Goal: Find specific page/section: Find specific page/section

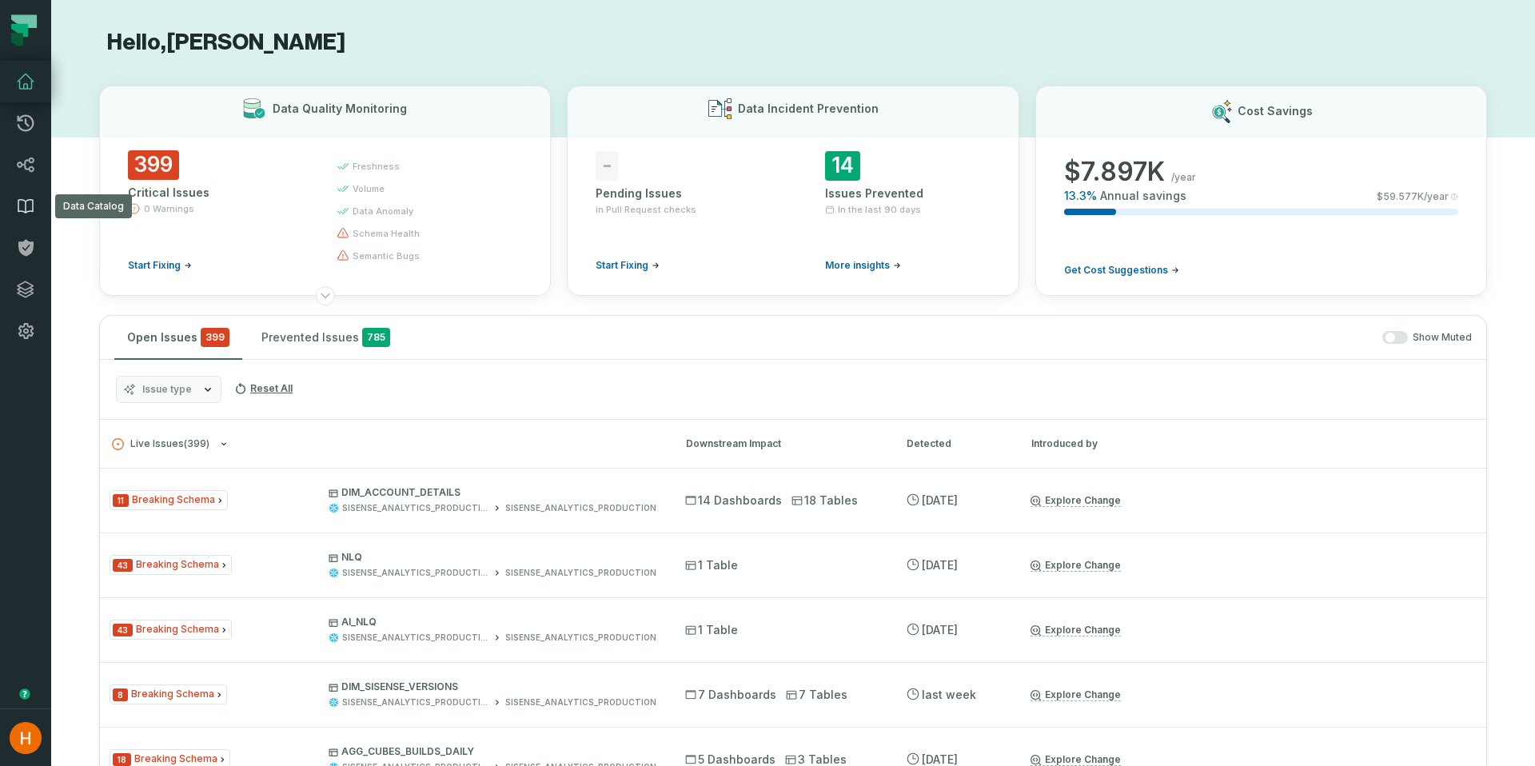
click at [30, 200] on icon at bounding box center [25, 207] width 14 height 14
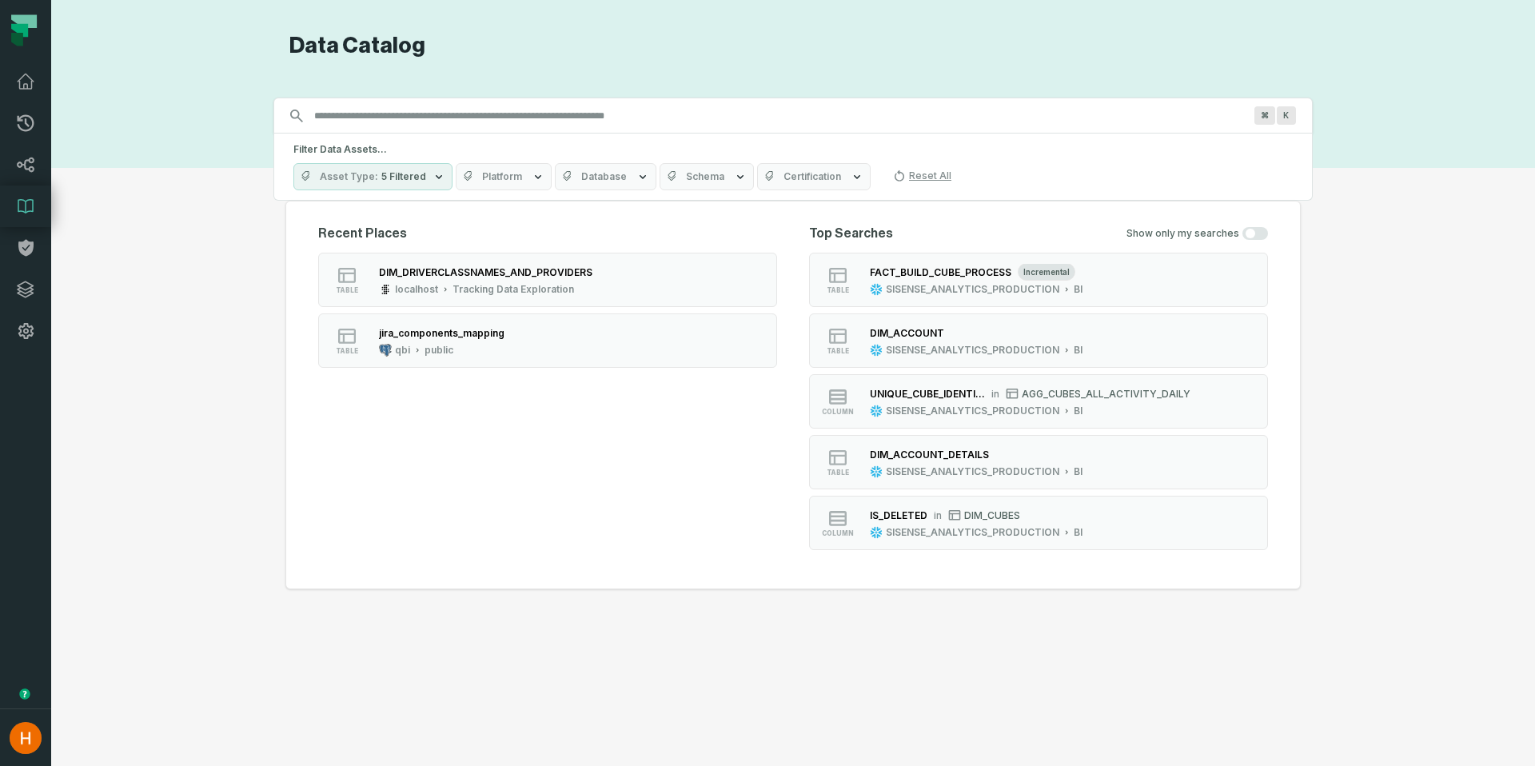
click at [514, 171] on span "Platform" at bounding box center [502, 176] width 40 height 13
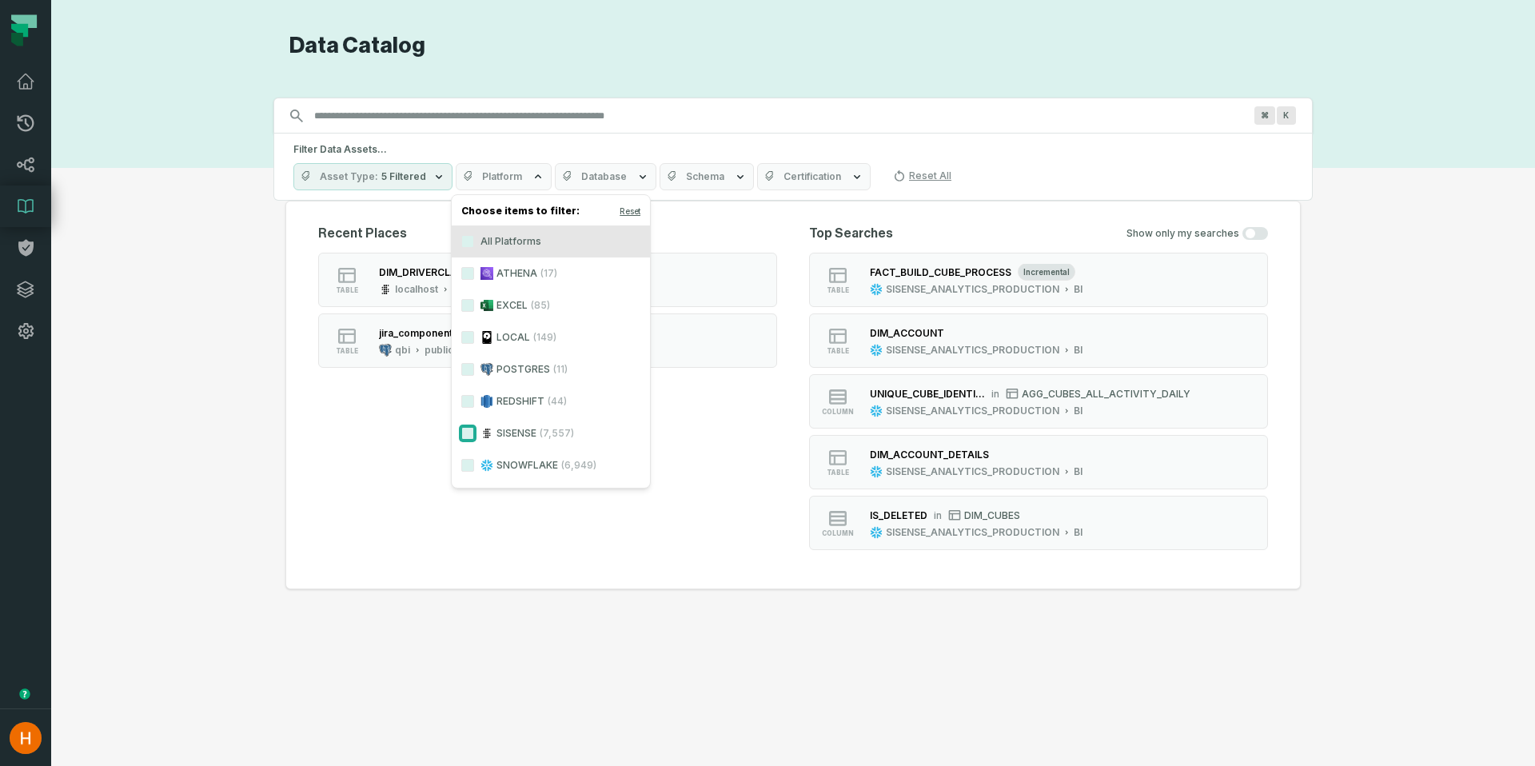
click at [468, 437] on button "SISENSE (7,557)" at bounding box center [467, 433] width 13 height 13
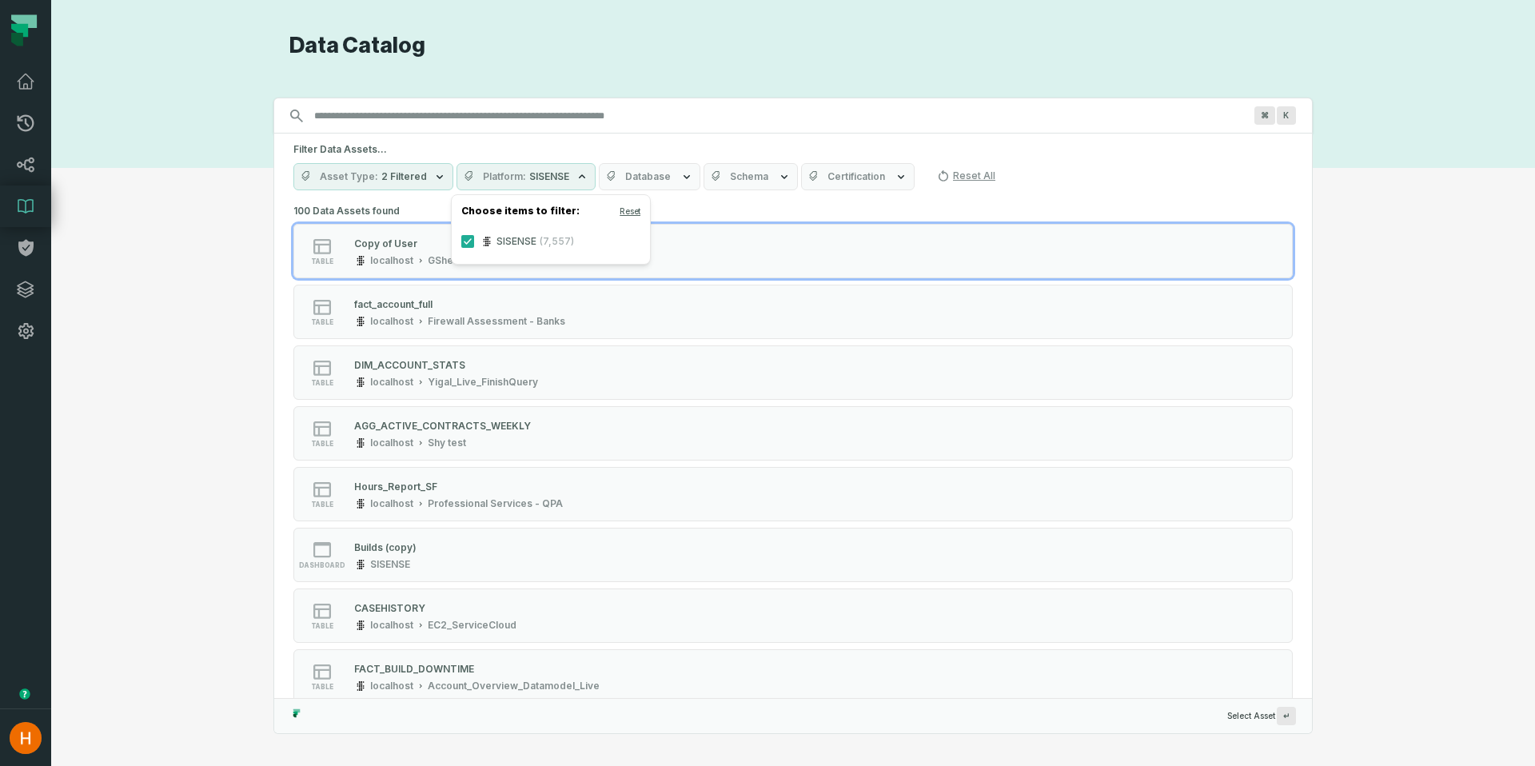
click at [664, 169] on button "Database" at bounding box center [650, 176] width 102 height 27
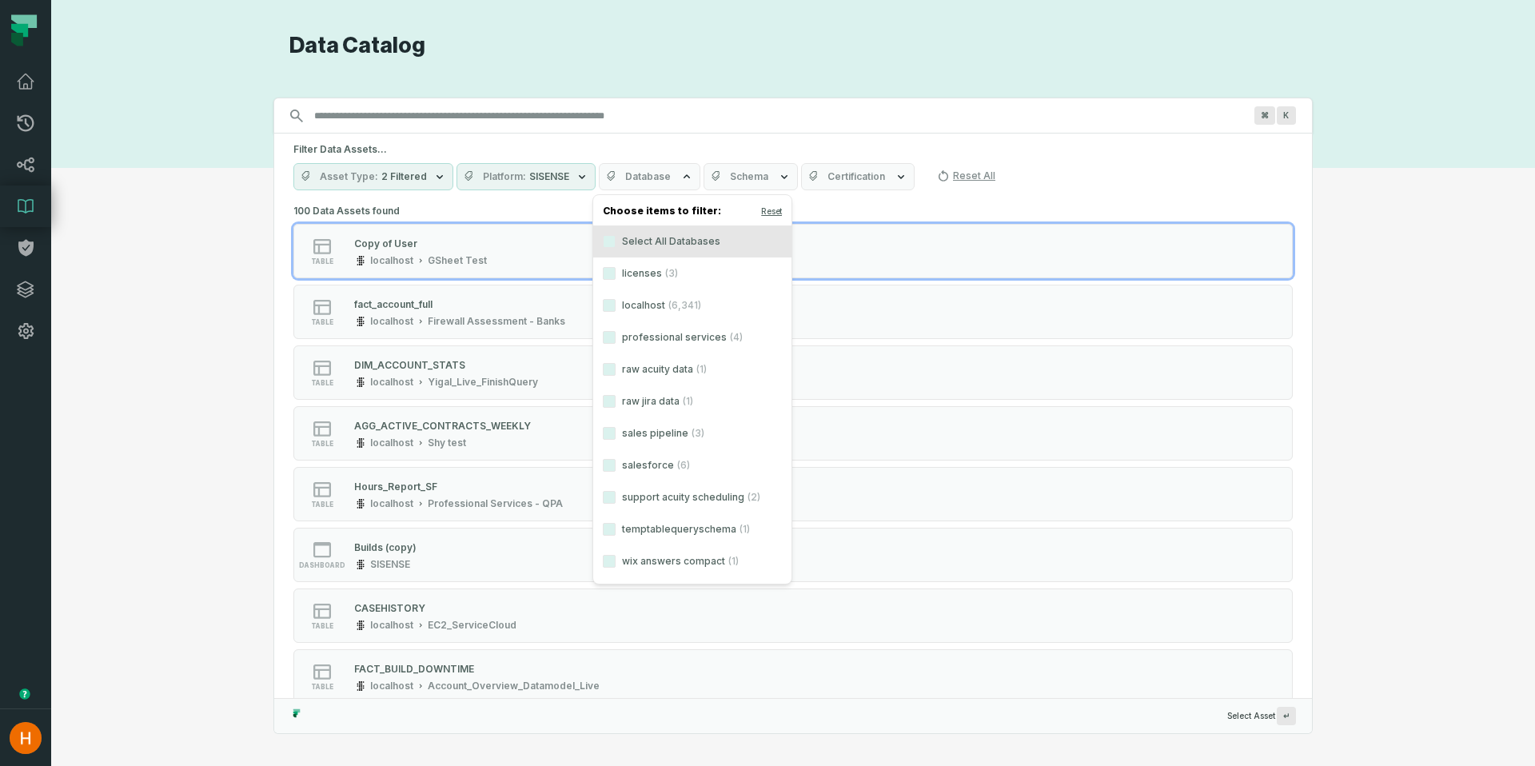
click at [767, 182] on button "Schema" at bounding box center [751, 176] width 94 height 27
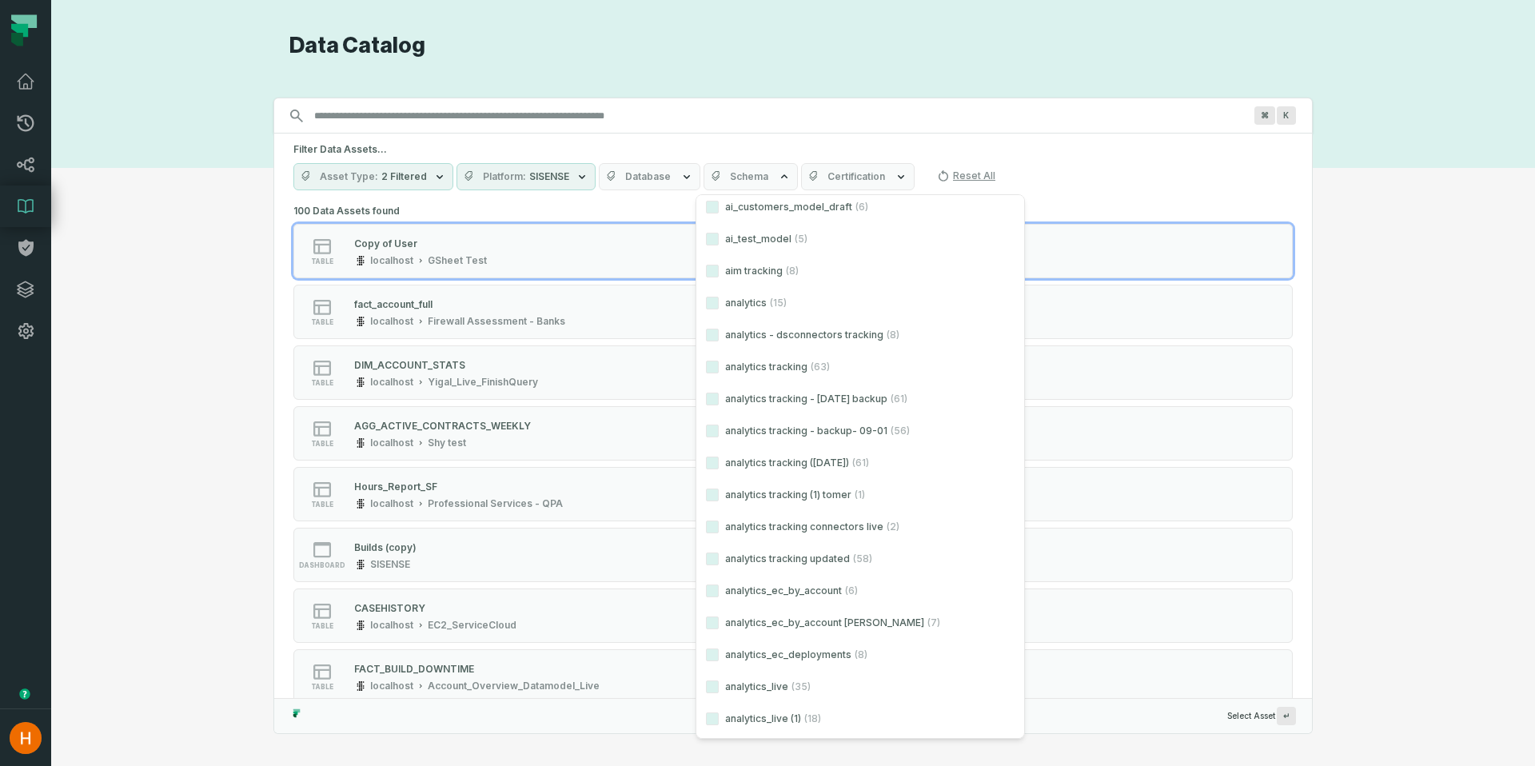
scroll to position [741, 0]
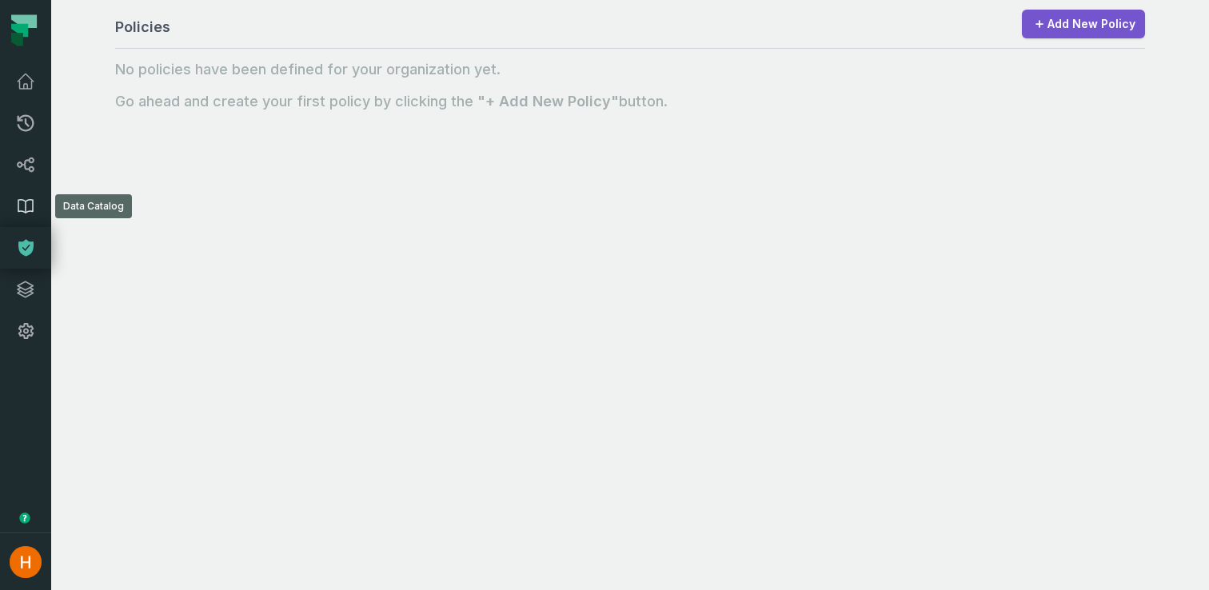
click at [19, 214] on icon at bounding box center [25, 206] width 19 height 19
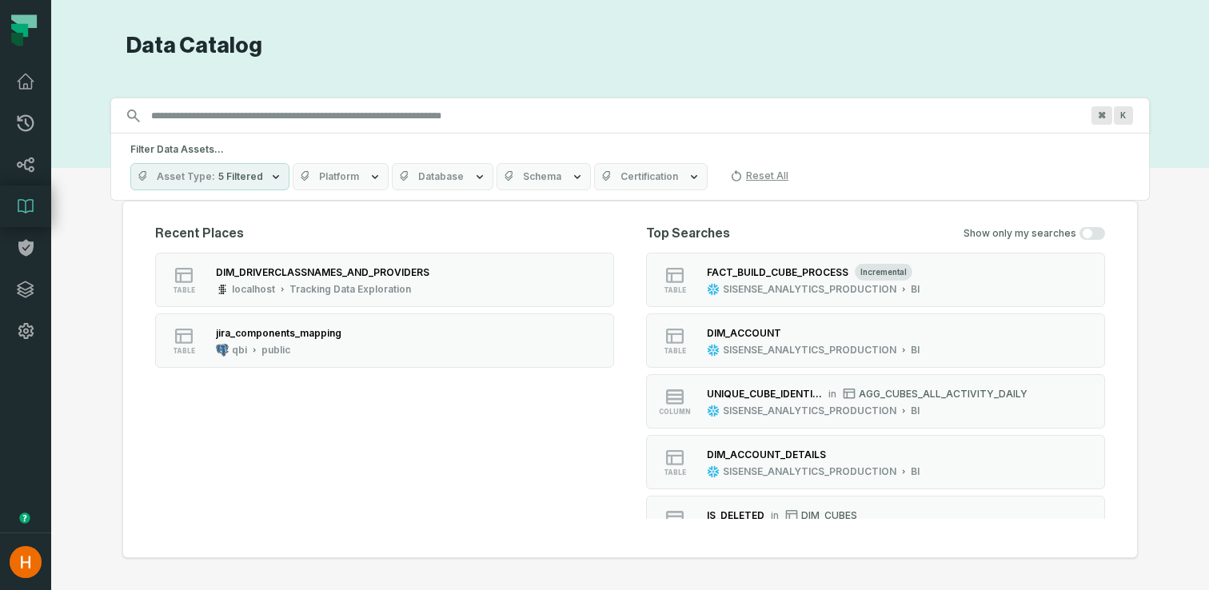
click at [358, 178] on button "Platform" at bounding box center [341, 176] width 96 height 27
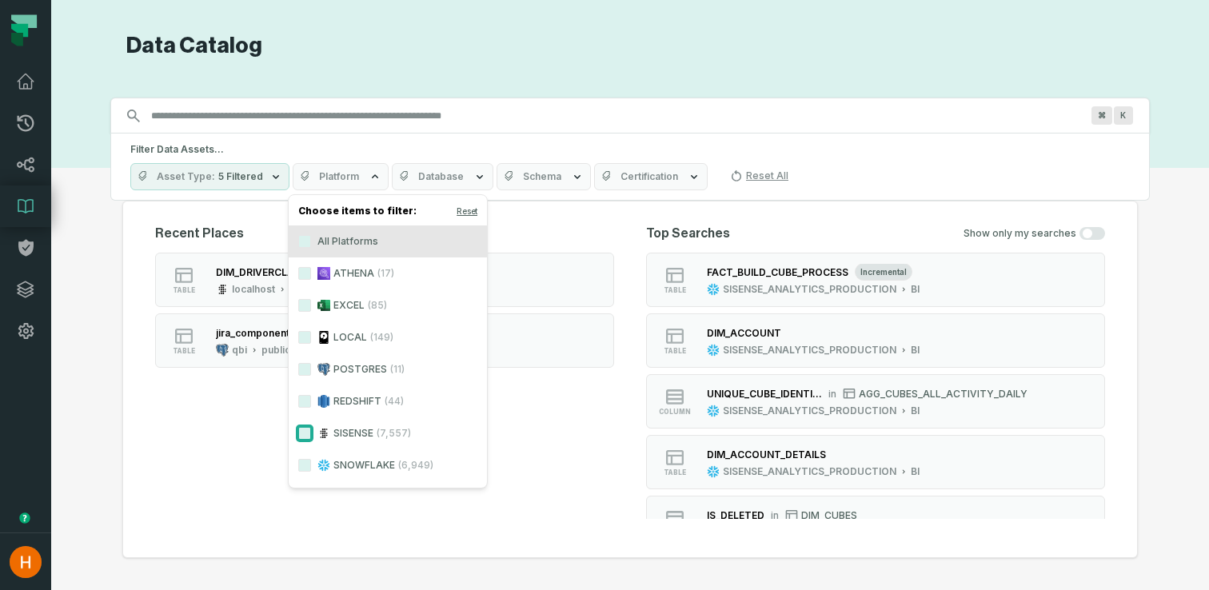
click at [303, 437] on button "SISENSE (7,557)" at bounding box center [304, 433] width 13 height 13
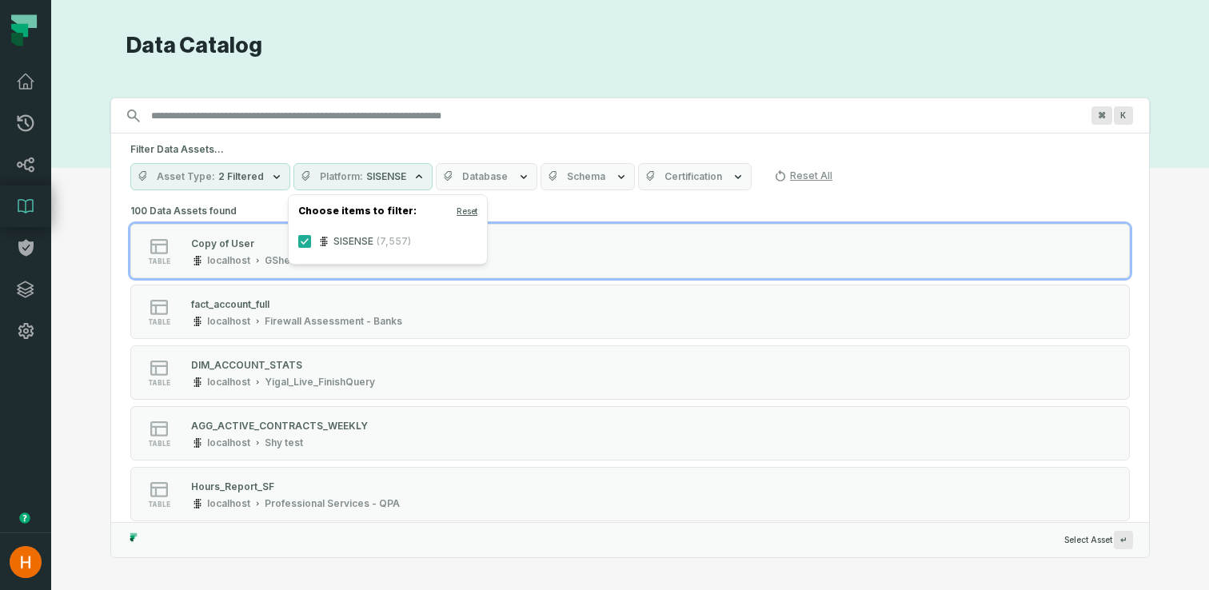
click at [255, 183] on button "Asset Type 2 Filtered" at bounding box center [210, 176] width 160 height 27
